Goal: Task Accomplishment & Management: Use online tool/utility

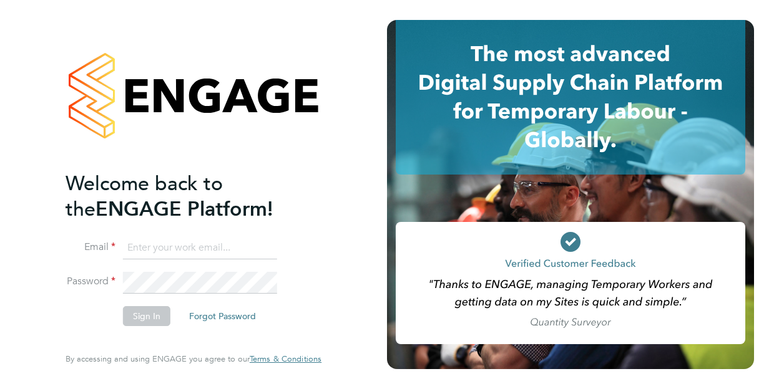
type input "[EMAIL_ADDRESS][PERSON_NAME][PERSON_NAME][DOMAIN_NAME]"
click at [144, 311] on button "Sign In" at bounding box center [146, 316] width 47 height 20
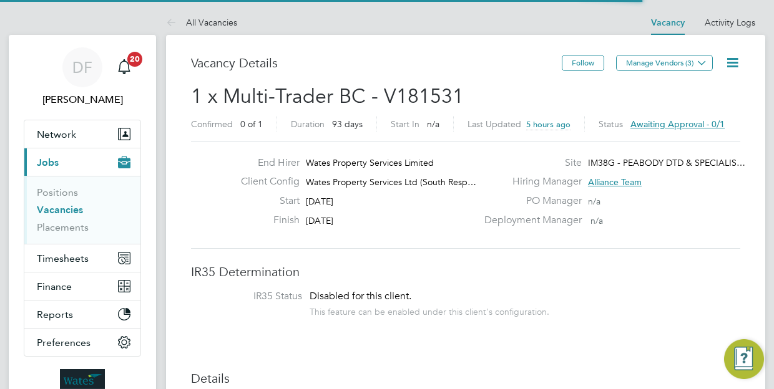
click at [732, 63] on icon at bounding box center [732, 63] width 16 height 16
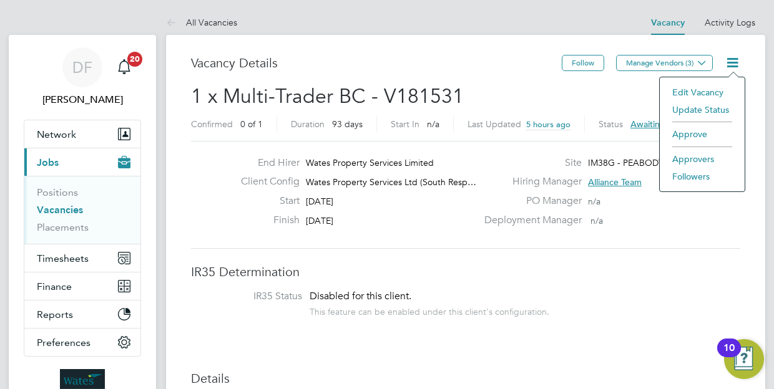
click at [707, 134] on li "Approve" at bounding box center [702, 133] width 72 height 17
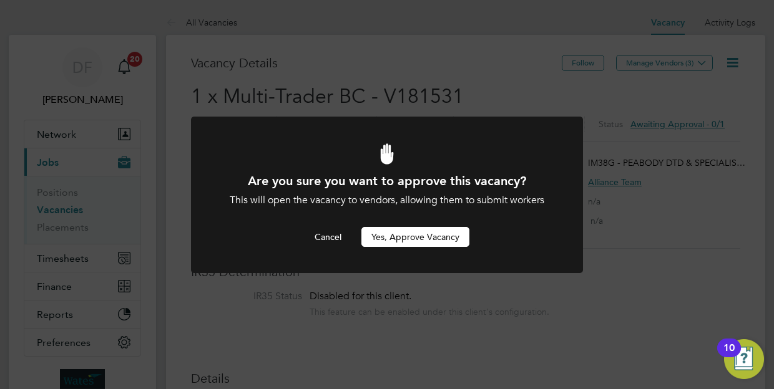
click at [398, 235] on button "Yes, Approve Vacancy" at bounding box center [415, 237] width 108 height 20
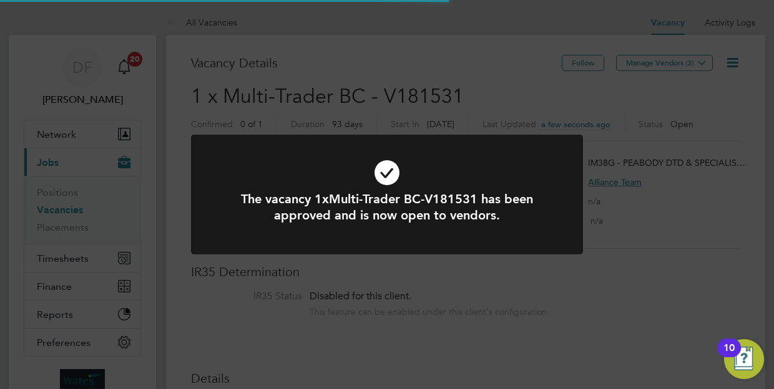
scroll to position [22, 195]
